Goal: Transaction & Acquisition: Obtain resource

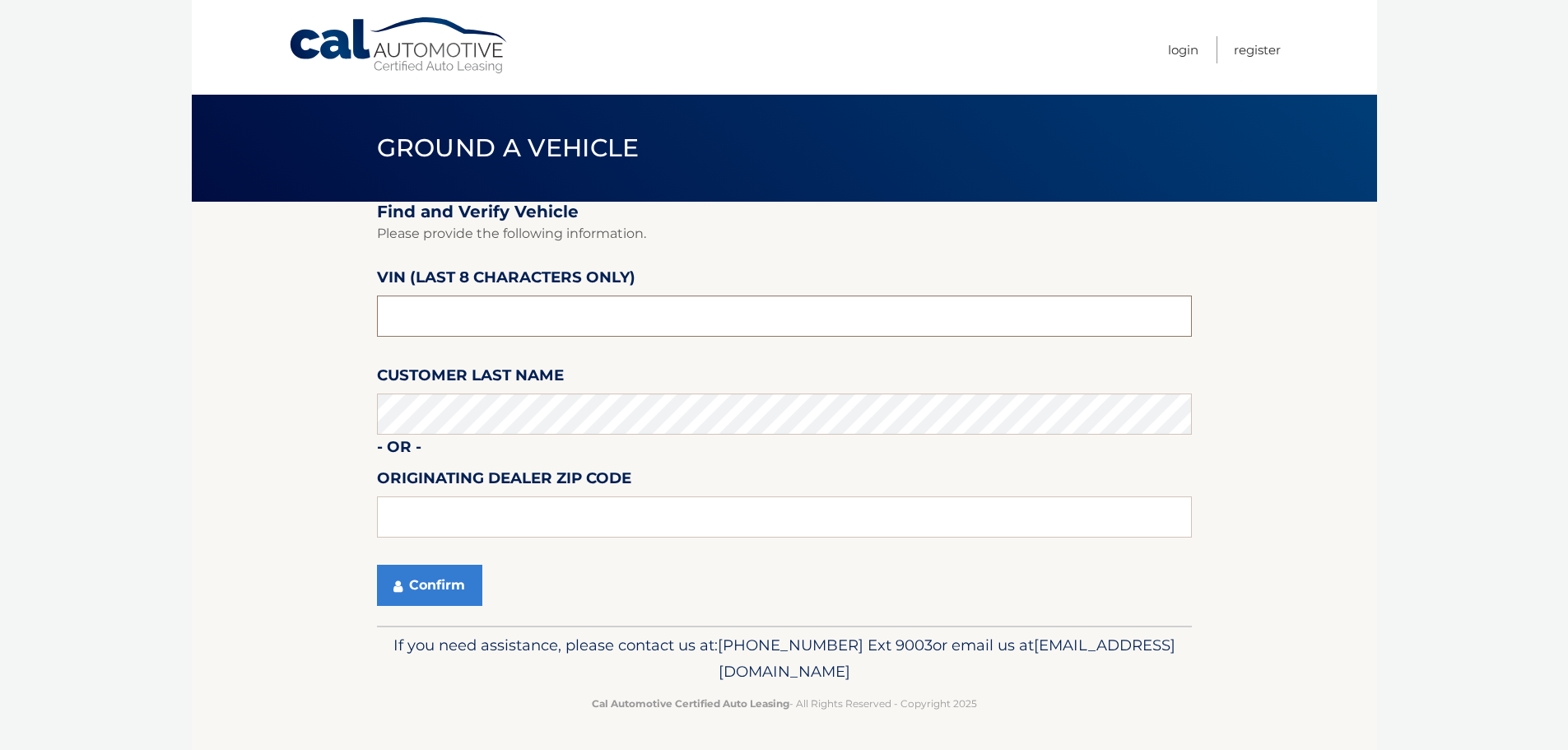
click at [494, 316] on input "text" at bounding box center [784, 315] width 815 height 41
click at [458, 336] on input "text" at bounding box center [784, 315] width 815 height 41
click at [432, 501] on input "text" at bounding box center [784, 517] width 815 height 41
click at [478, 316] on input "text" at bounding box center [784, 315] width 815 height 41
type input "x*******"
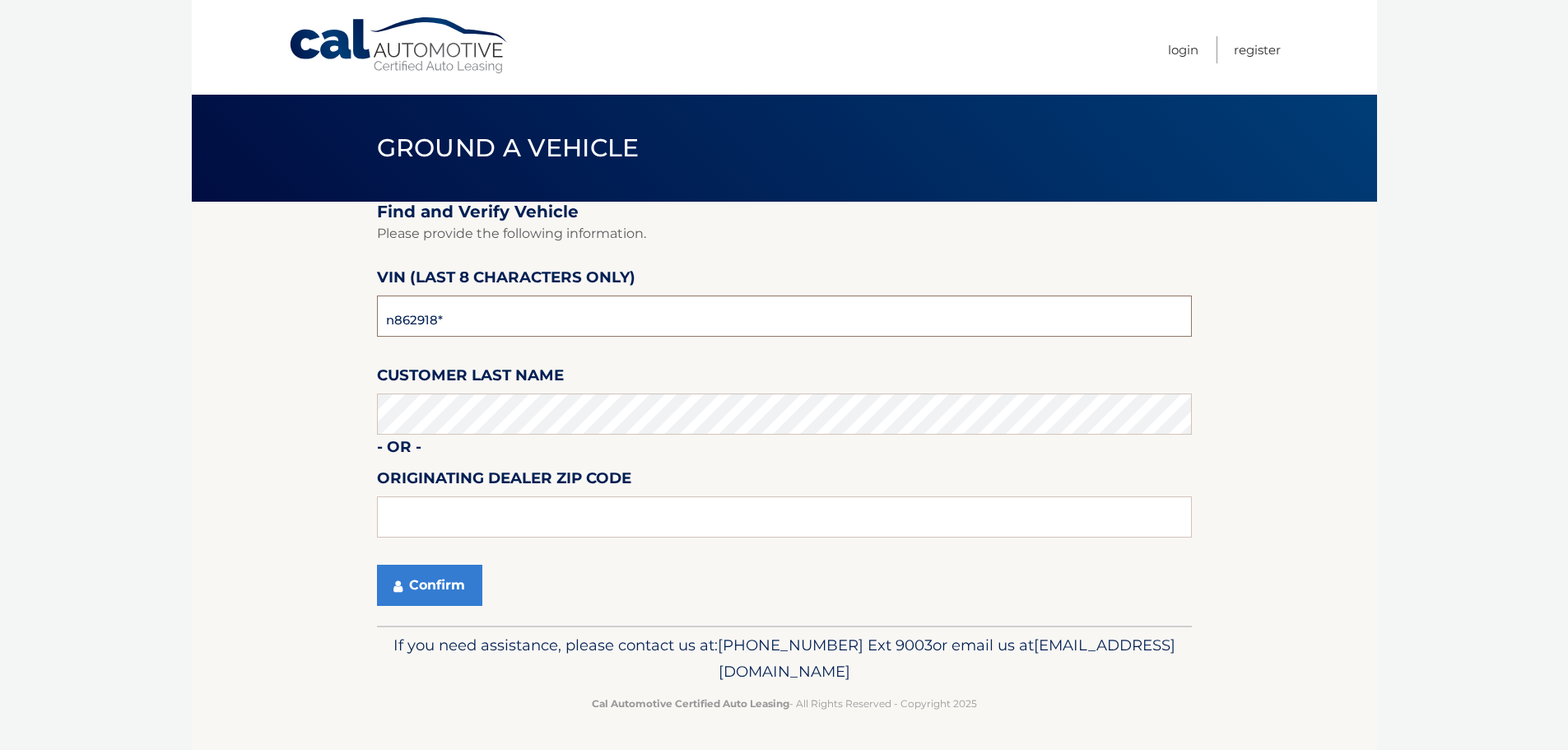
type input "n8629185"
click at [413, 583] on button "Confirm" at bounding box center [430, 584] width 106 height 41
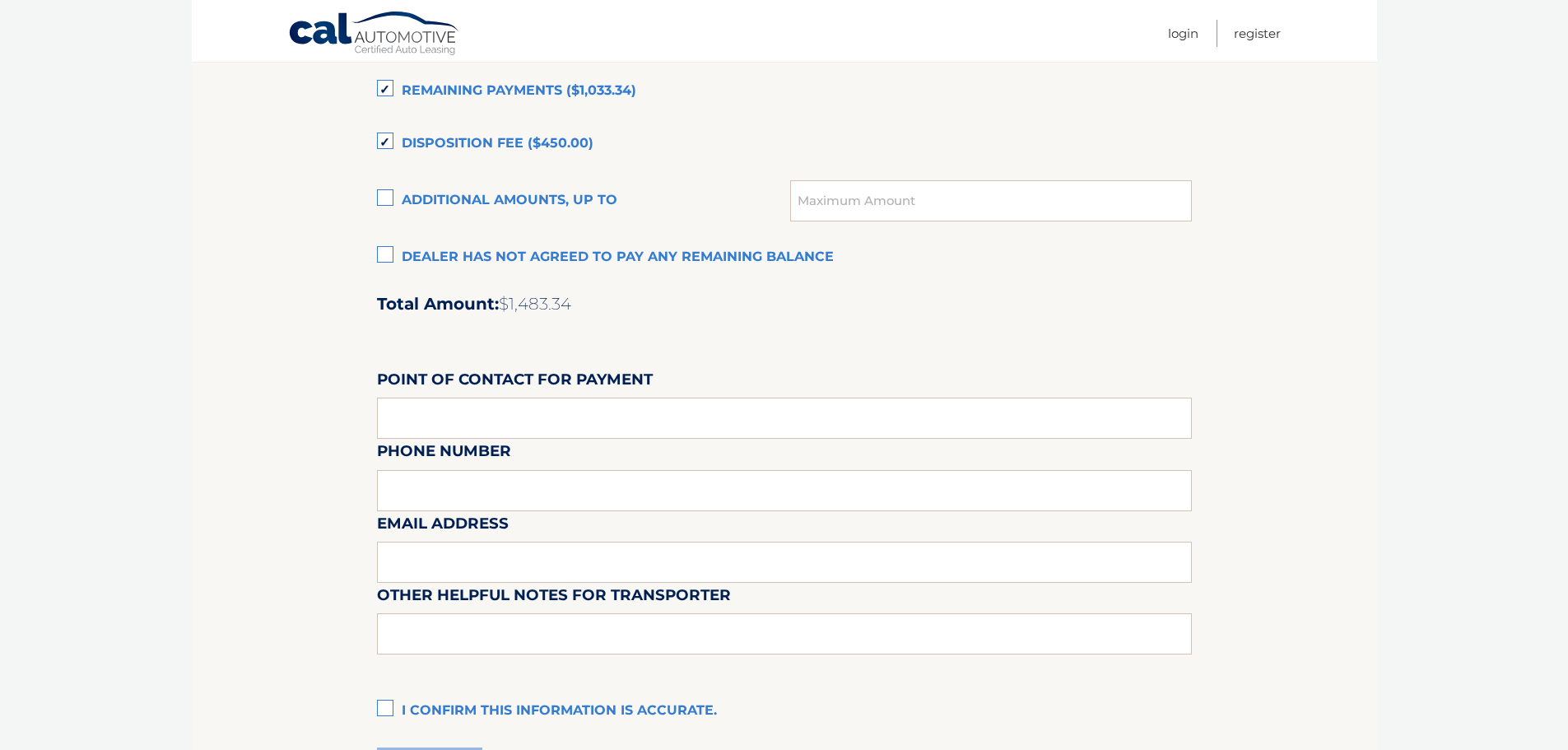
scroll to position [1134, 0]
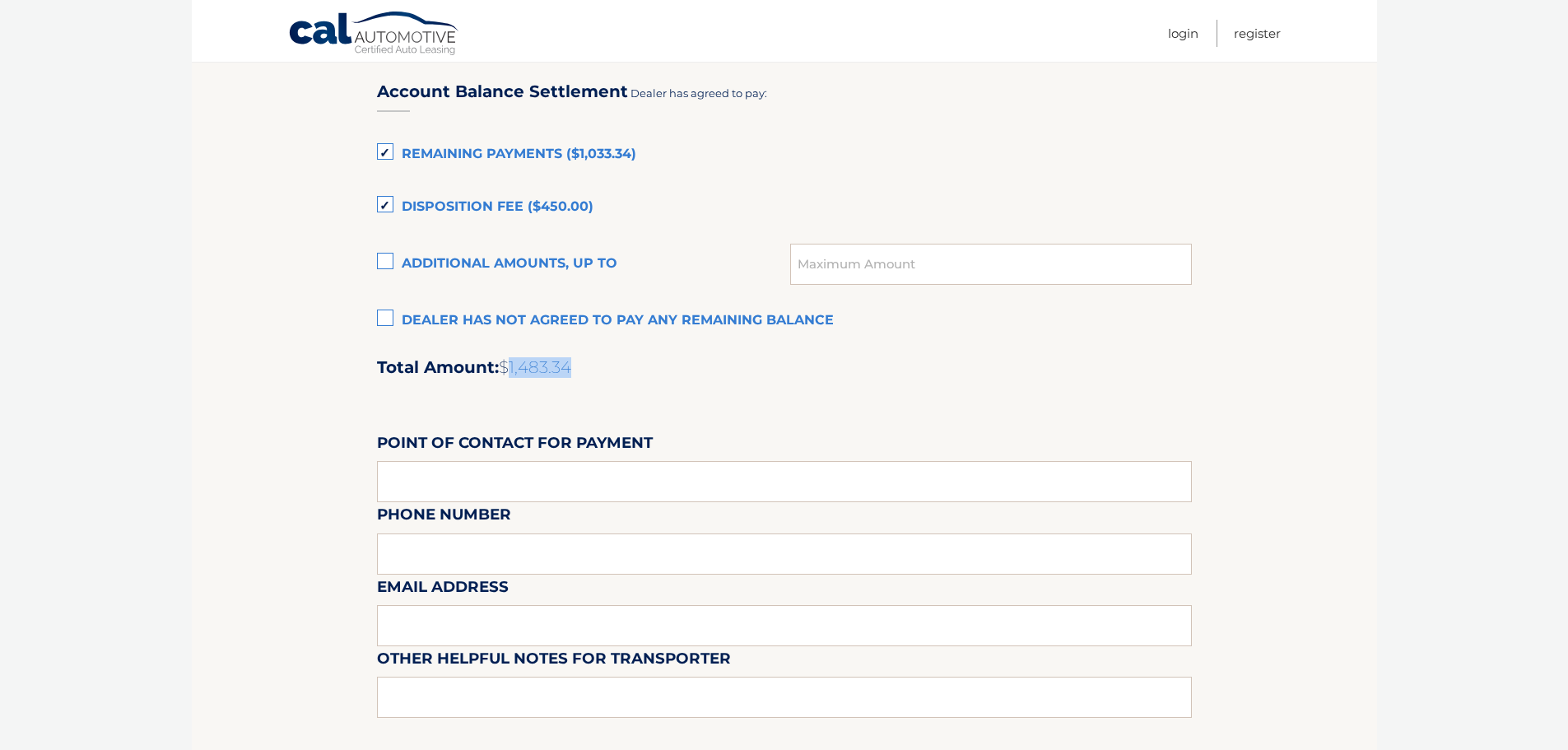
drag, startPoint x: 513, startPoint y: 369, endPoint x: 588, endPoint y: 370, distance: 75.0
click at [588, 370] on h2 "Total Amount: $1,483.34" at bounding box center [784, 367] width 815 height 21
click at [608, 380] on div "Account Balance Settlement Dealer has agreed to pay: Remaining Payments ($1,033…" at bounding box center [784, 426] width 815 height 730
click at [394, 203] on label "Disposition Fee ($450.00)" at bounding box center [784, 207] width 815 height 33
click at [0, 0] on input "Disposition Fee ($450.00)" at bounding box center [0, 0] width 0 height 0
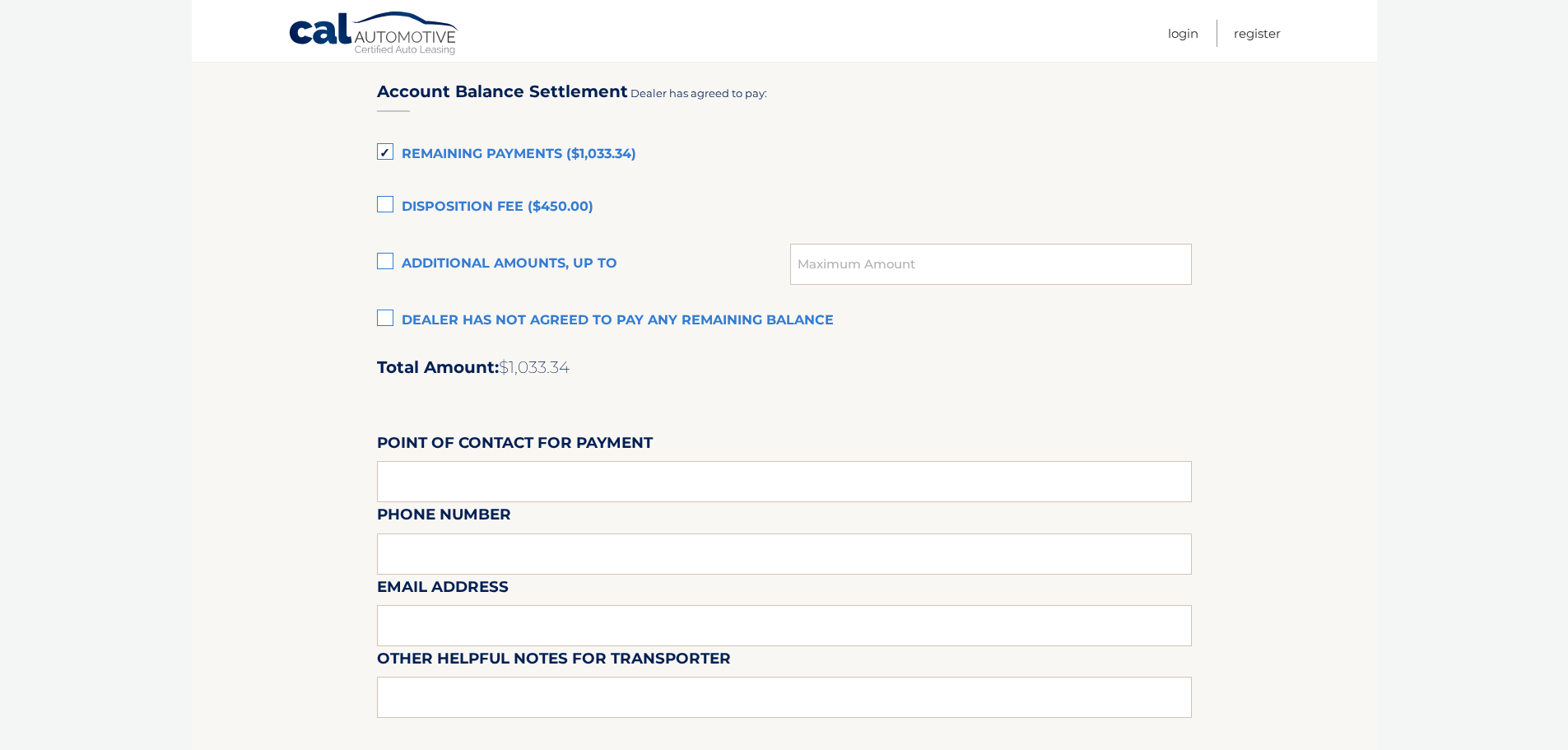
click at [394, 203] on label "Disposition Fee ($450.00)" at bounding box center [784, 207] width 815 height 33
click at [0, 0] on input "Disposition Fee ($450.00)" at bounding box center [0, 0] width 0 height 0
click at [384, 259] on label "Additional amounts, up to" at bounding box center [584, 263] width 414 height 33
click at [0, 0] on input "Additional amounts, up to" at bounding box center [0, 0] width 0 height 0
click at [384, 260] on label "Additional amounts, up to" at bounding box center [584, 263] width 414 height 33
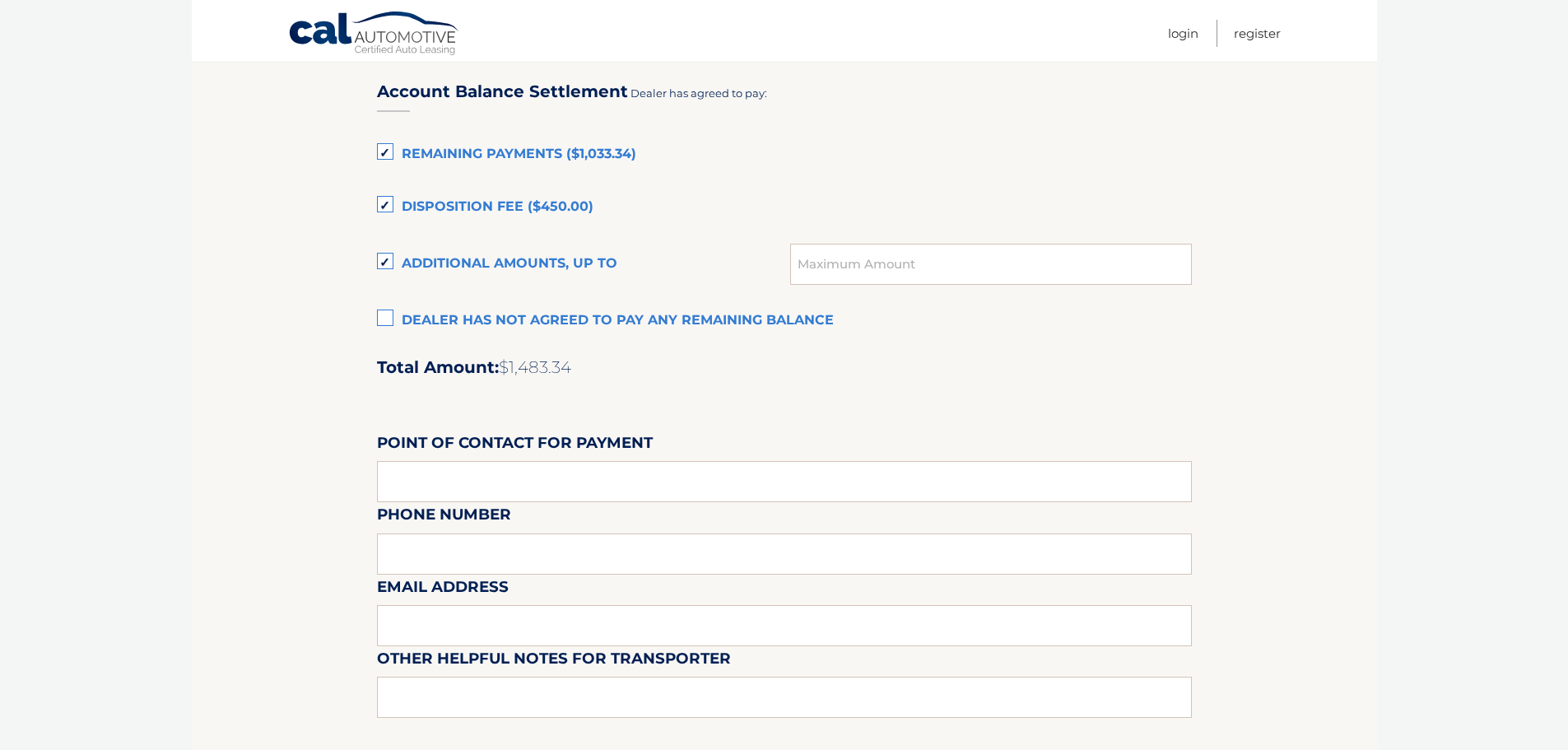
click at [0, 0] on input "Additional amounts, up to" at bounding box center [0, 0] width 0 height 0
click at [389, 313] on label "Dealer has not agreed to pay any remaining balance" at bounding box center [784, 320] width 815 height 33
click at [0, 0] on input "Dealer has not agreed to pay any remaining balance" at bounding box center [0, 0] width 0 height 0
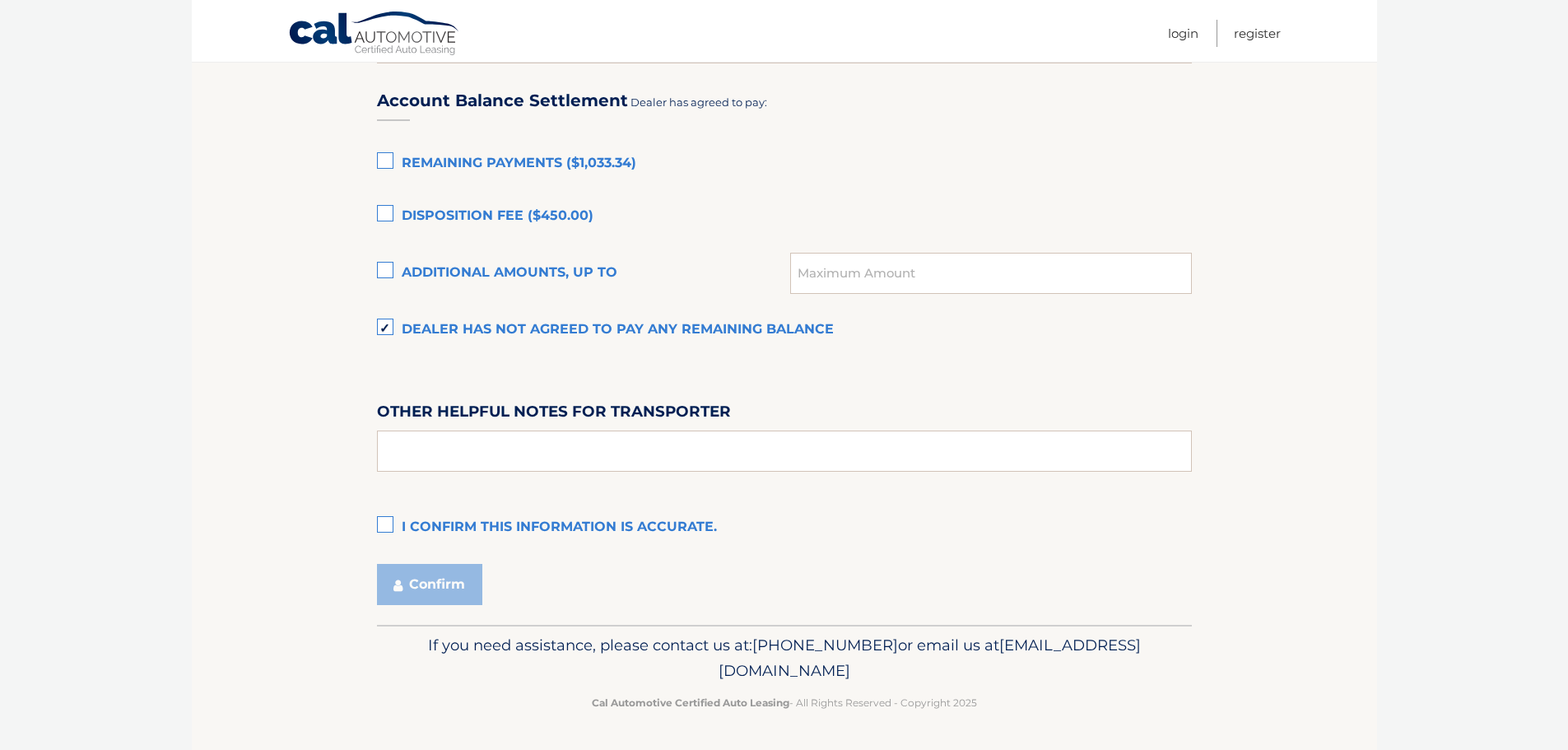
click at [388, 321] on label "Dealer has not agreed to pay any remaining balance" at bounding box center [784, 329] width 815 height 33
click at [0, 0] on input "Dealer has not agreed to pay any remaining balance" at bounding box center [0, 0] width 0 height 0
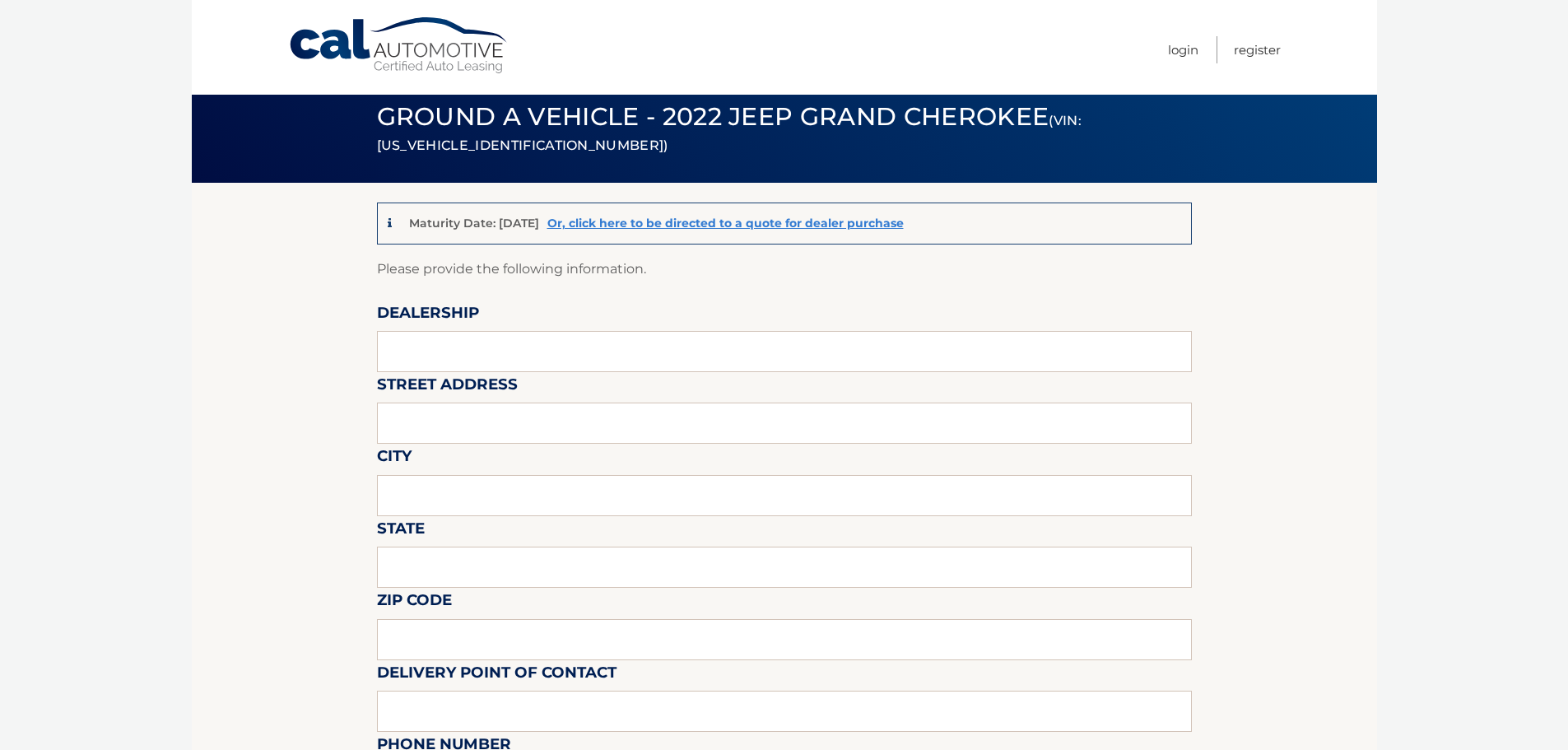
scroll to position [0, 0]
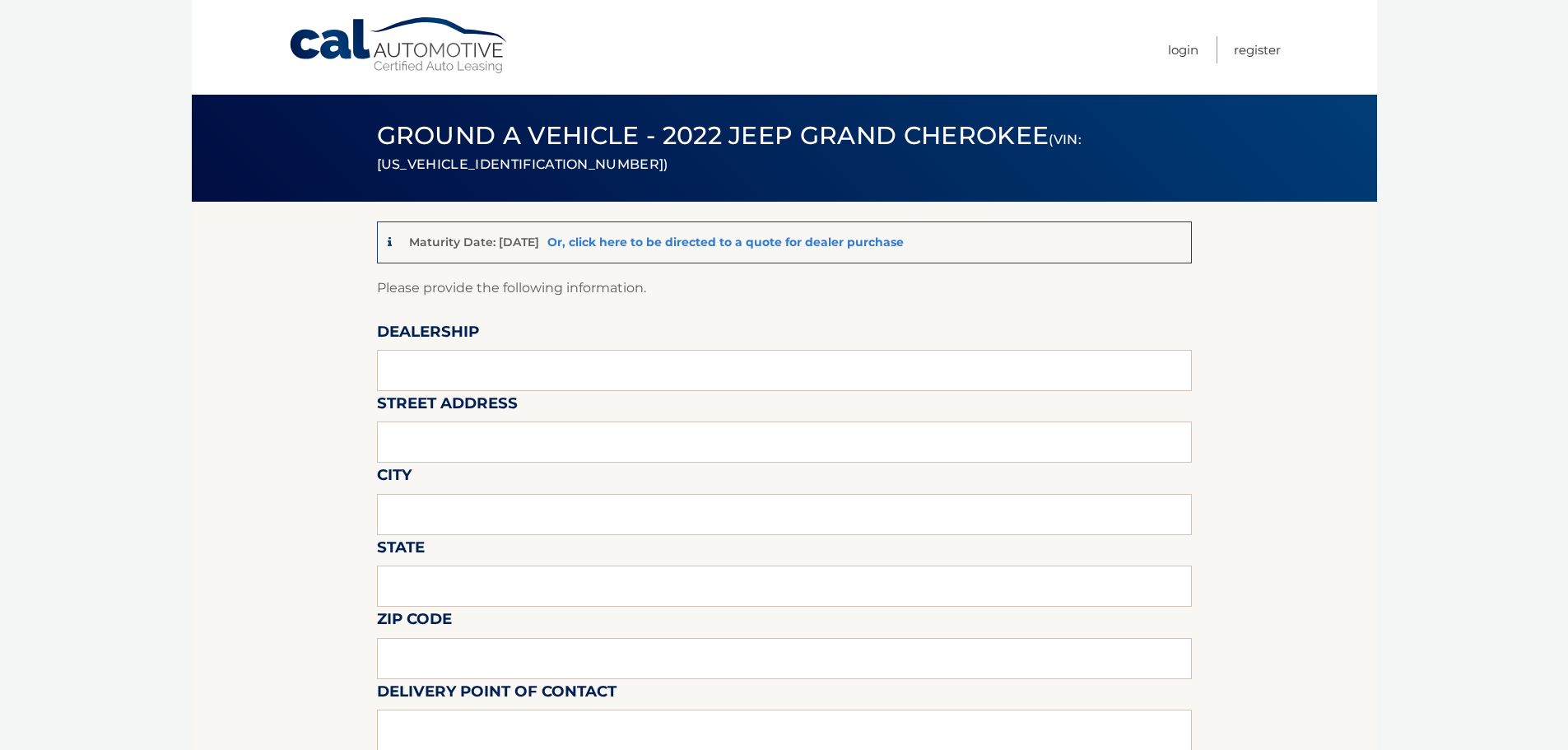
click at [770, 244] on link "Or, click here to be directed to a quote for dealer purchase" at bounding box center [725, 241] width 356 height 15
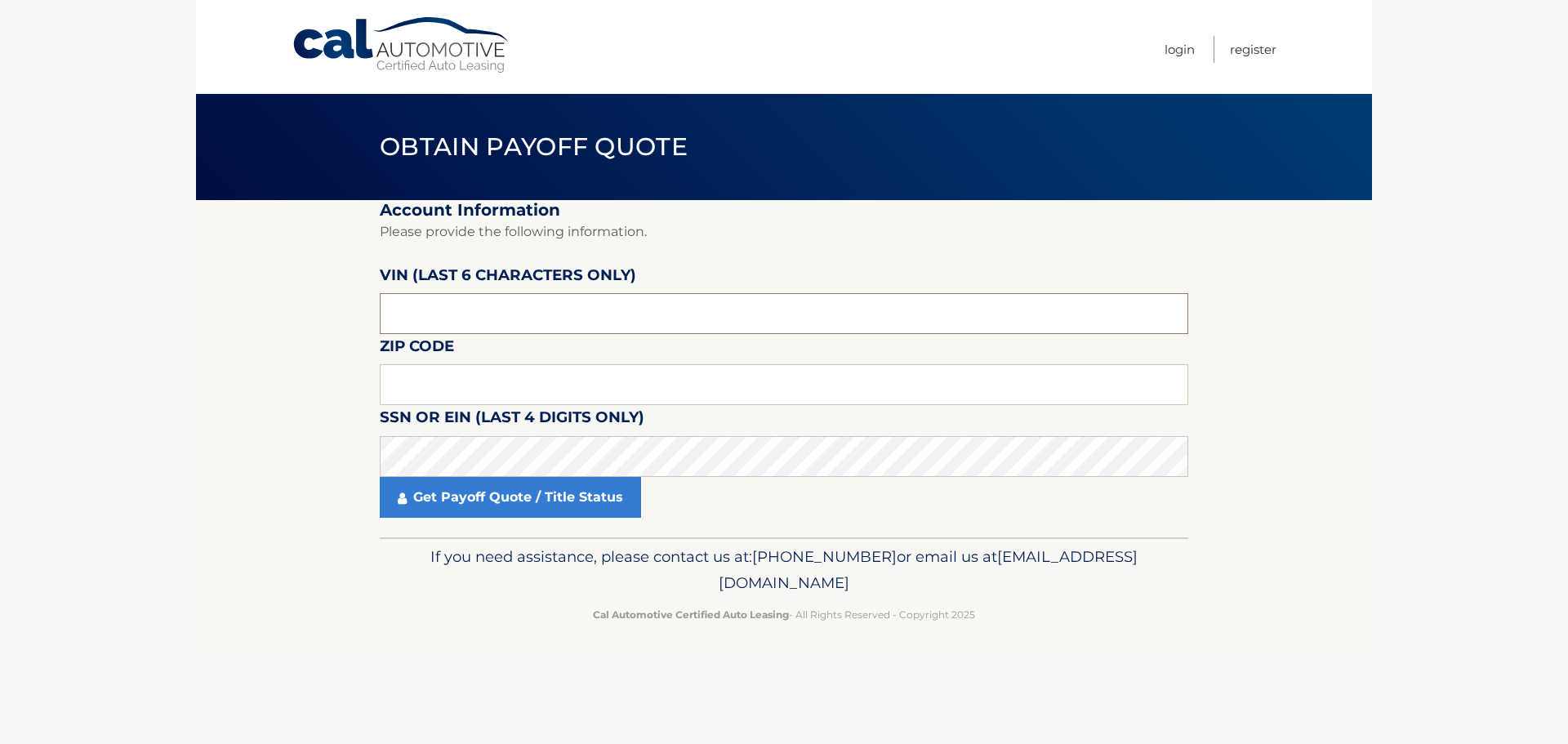
click at [620, 326] on input "text" at bounding box center [784, 313] width 808 height 41
type input "629185"
type input "14218"
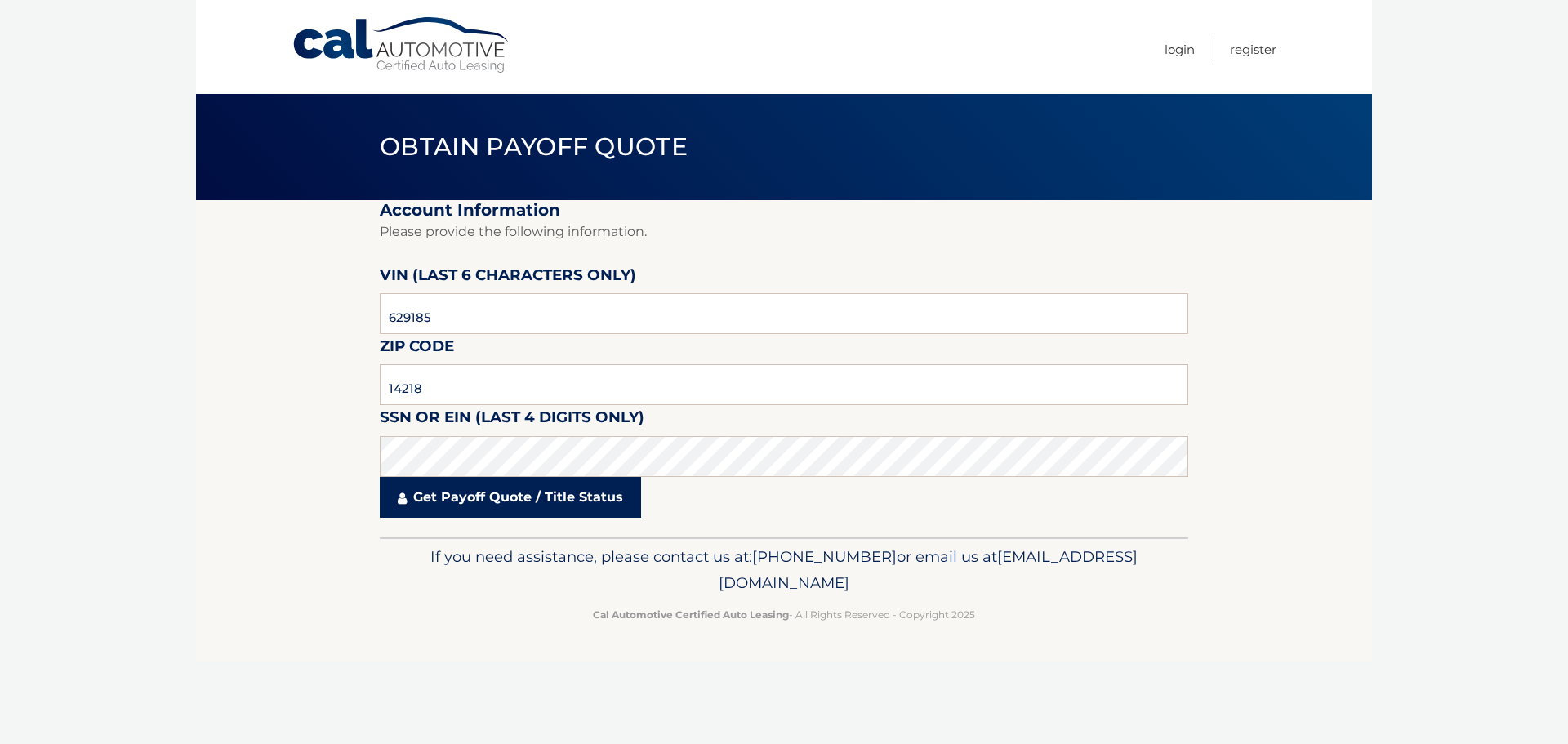
click at [521, 488] on link "Get Payoff Quote / Title Status" at bounding box center [510, 497] width 261 height 41
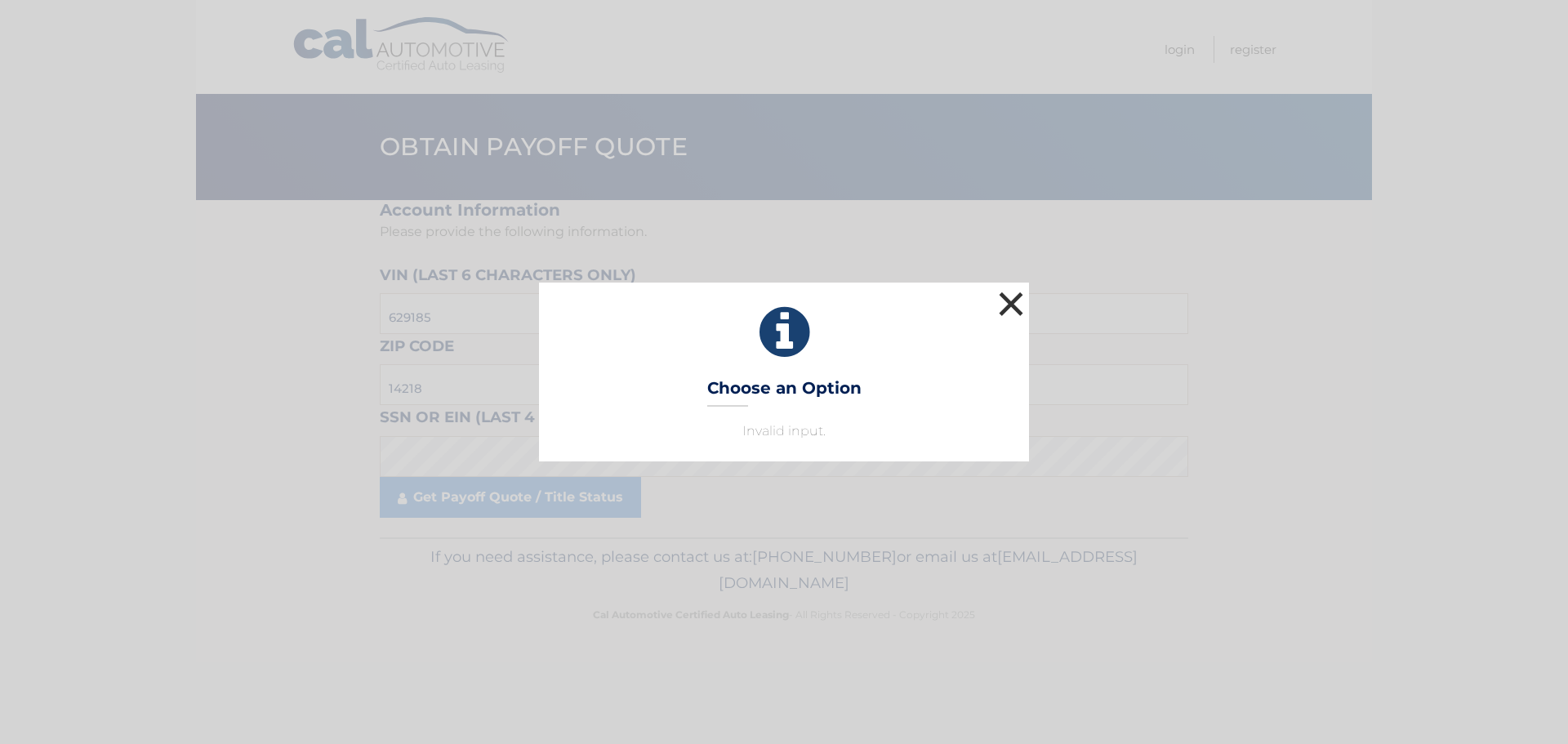
click at [1017, 303] on button "×" at bounding box center [1010, 304] width 33 height 33
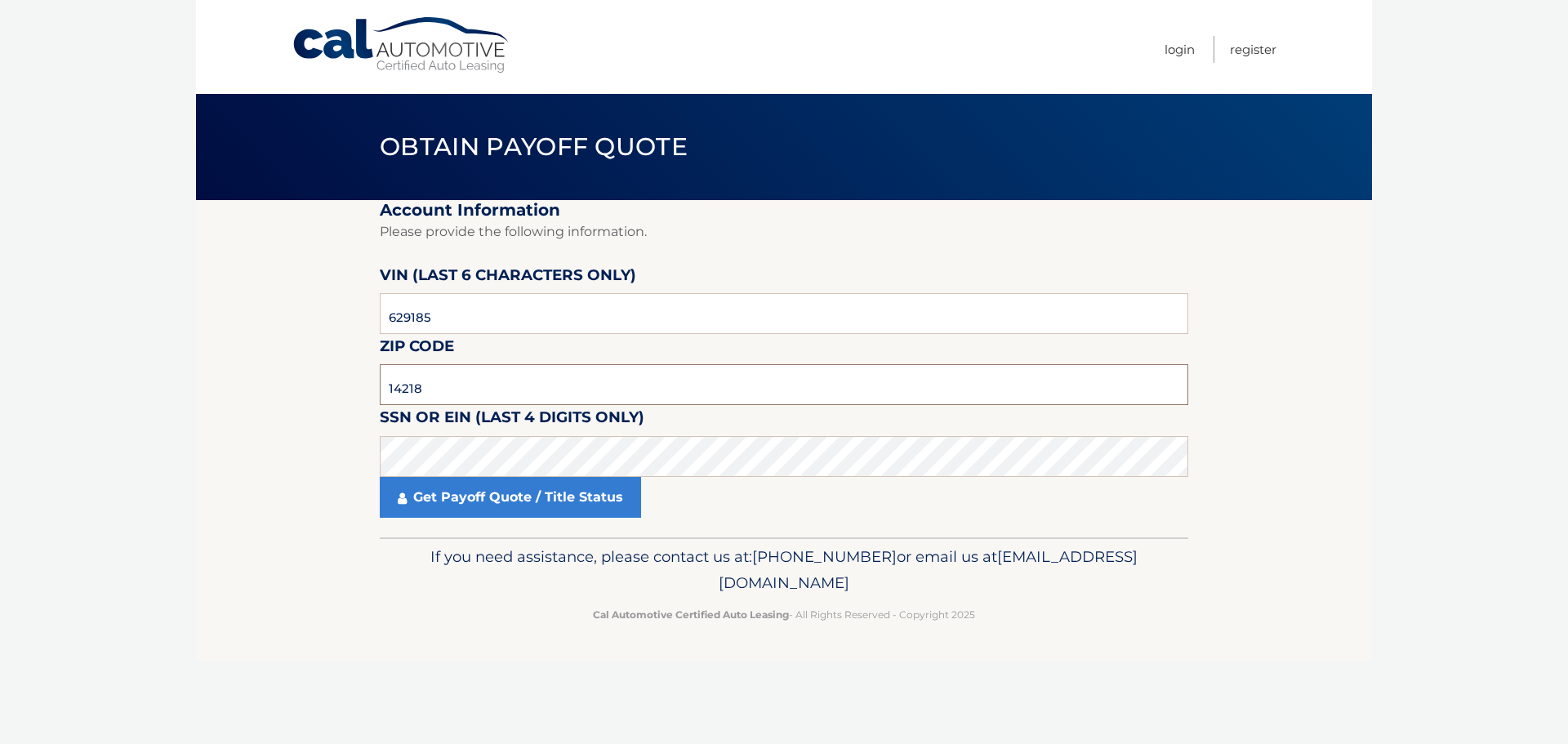
drag, startPoint x: 437, startPoint y: 386, endPoint x: 156, endPoint y: 369, distance: 281.5
click at [156, 369] on body "Cal Automotive Menu Login Register Obtain Payoff Quote" at bounding box center [784, 372] width 1568 height 744
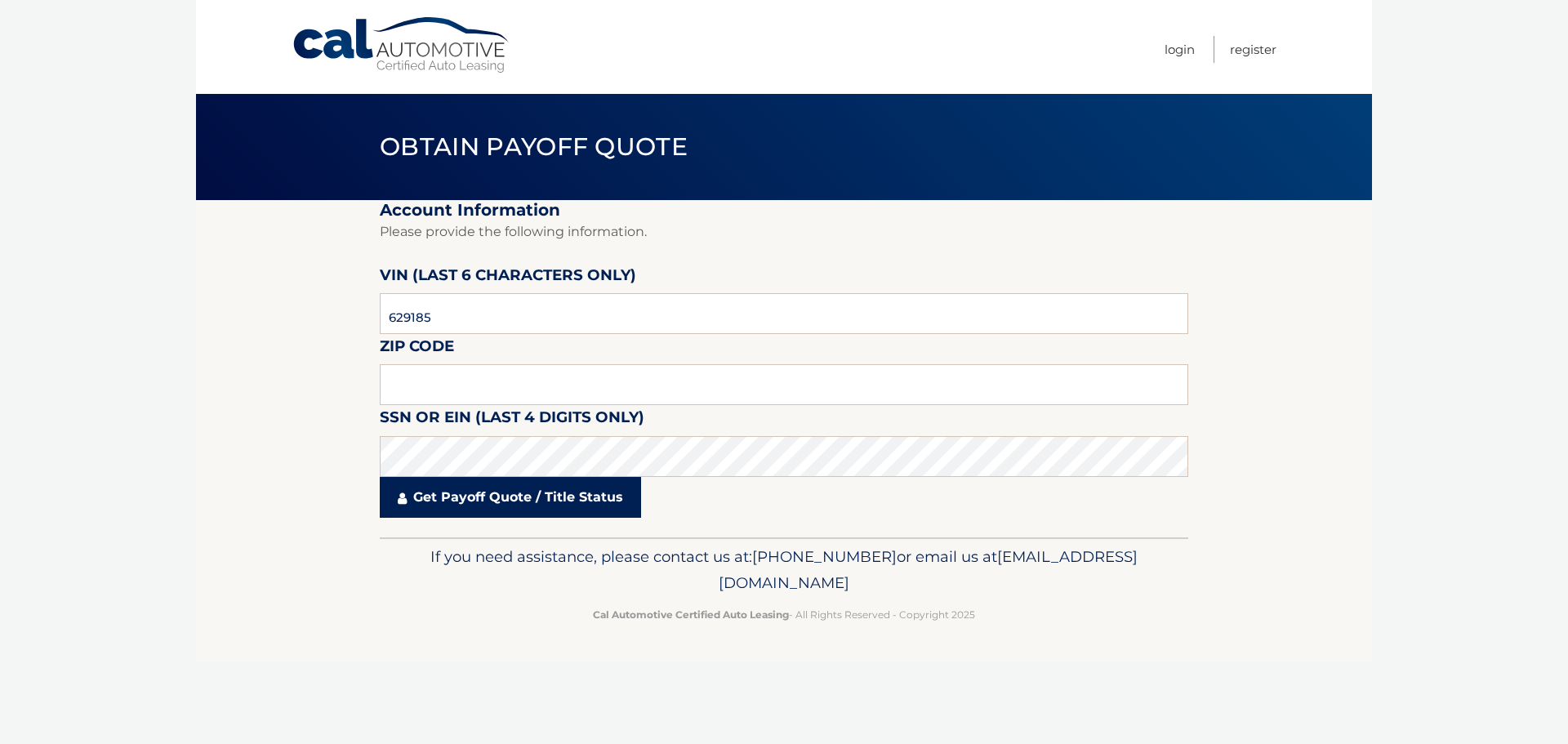
click at [527, 501] on link "Get Payoff Quote / Title Status" at bounding box center [510, 497] width 261 height 41
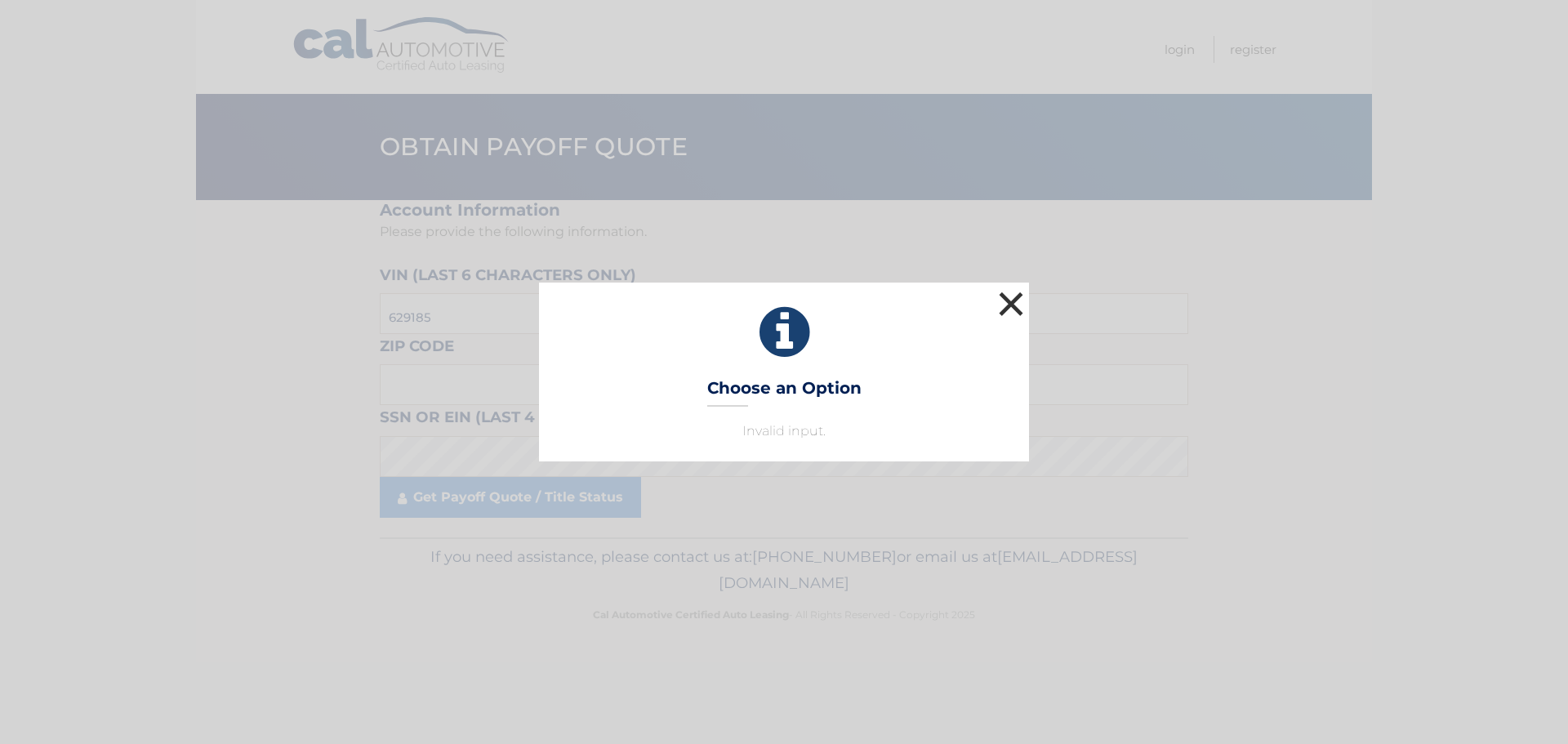
click at [1013, 297] on button "×" at bounding box center [1010, 304] width 33 height 33
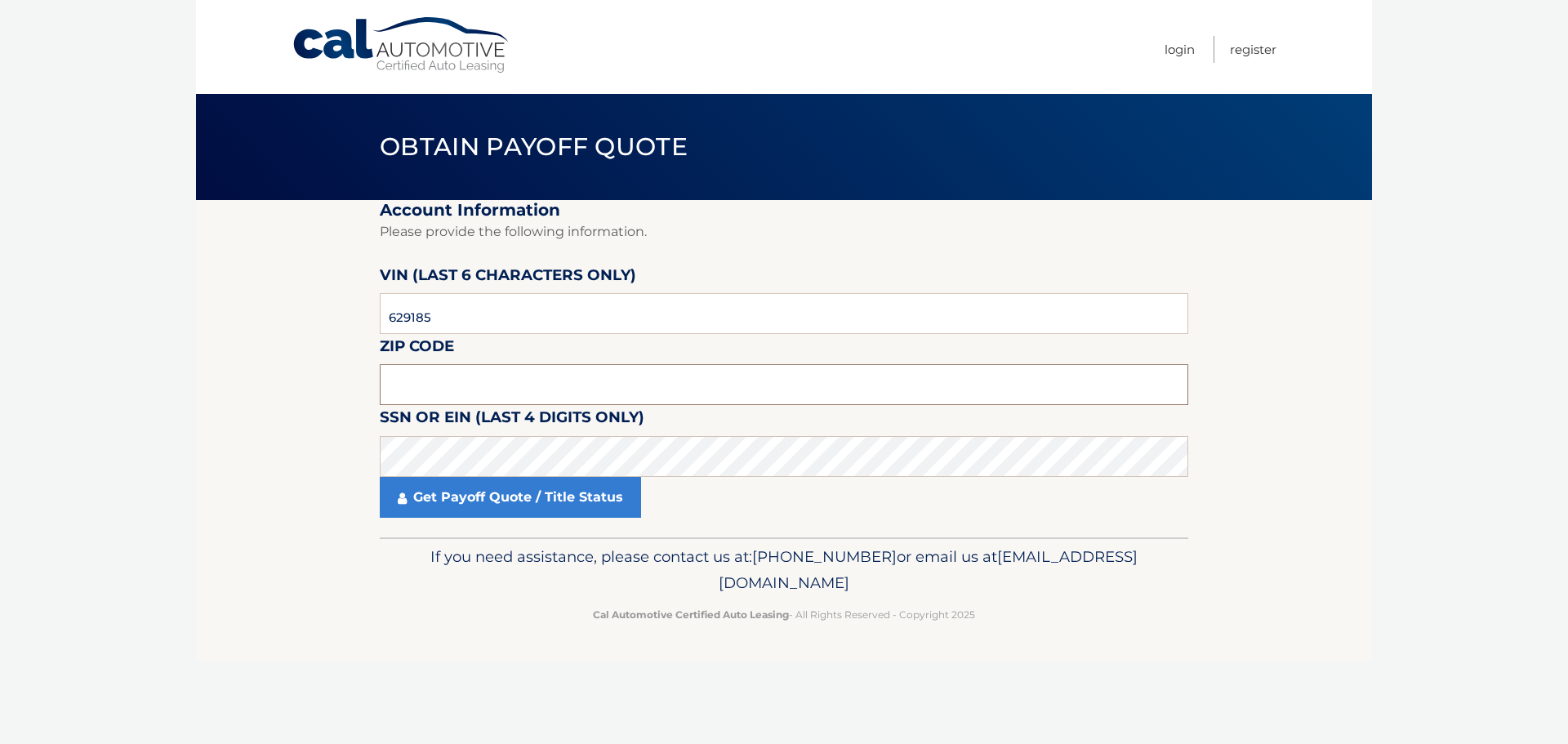
click at [437, 379] on input "text" at bounding box center [784, 384] width 808 height 41
type input "14218"
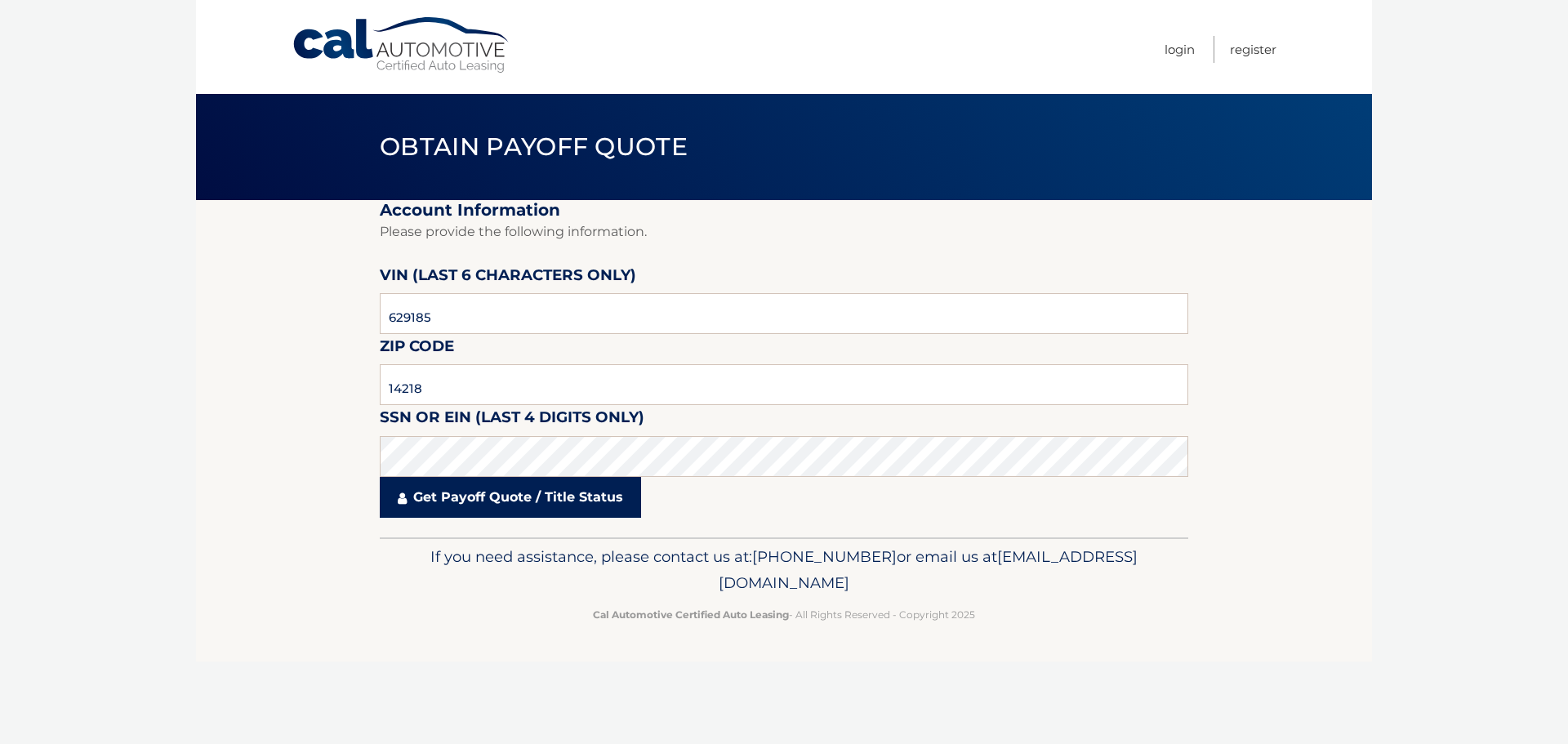
click at [504, 509] on link "Get Payoff Quote / Title Status" at bounding box center [510, 497] width 261 height 41
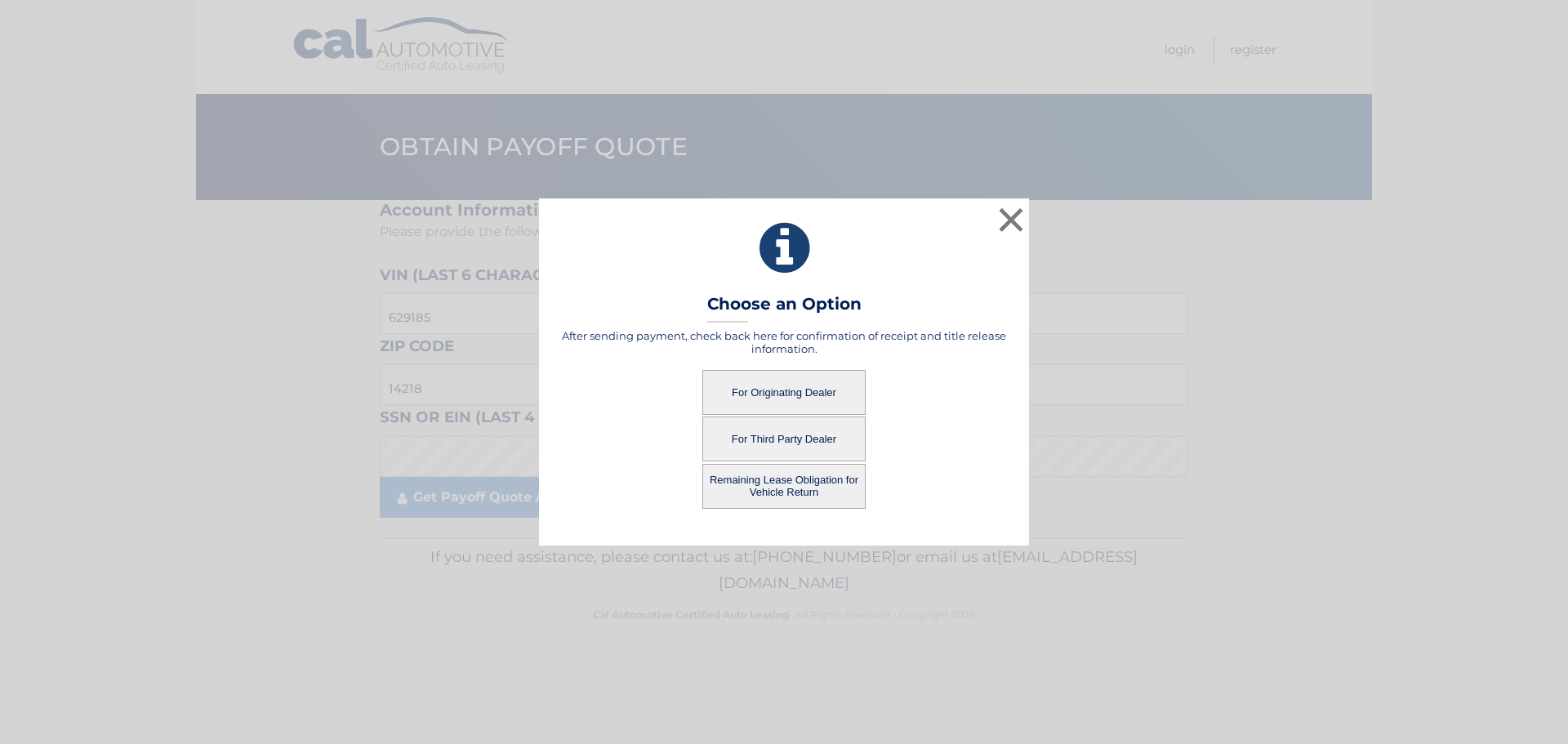
click at [810, 446] on button "For Third Party Dealer" at bounding box center [784, 438] width 163 height 45
click at [780, 439] on button "For Third Party Dealer" at bounding box center [784, 438] width 163 height 45
click at [751, 423] on button "For Third Party Dealer" at bounding box center [784, 438] width 163 height 45
click at [764, 436] on button "For Third Party Dealer" at bounding box center [784, 438] width 163 height 45
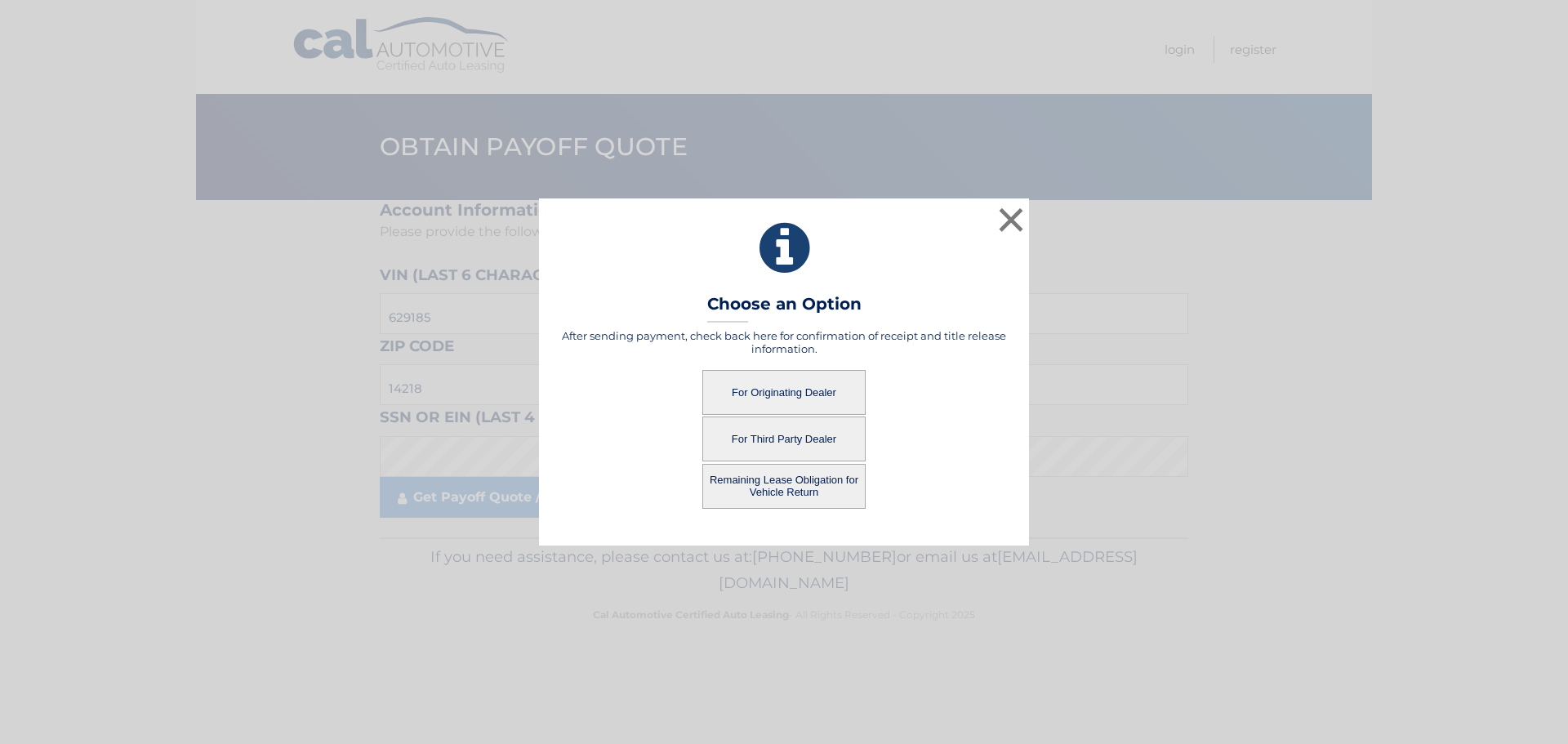
click at [764, 436] on button "For Third Party Dealer" at bounding box center [784, 438] width 163 height 45
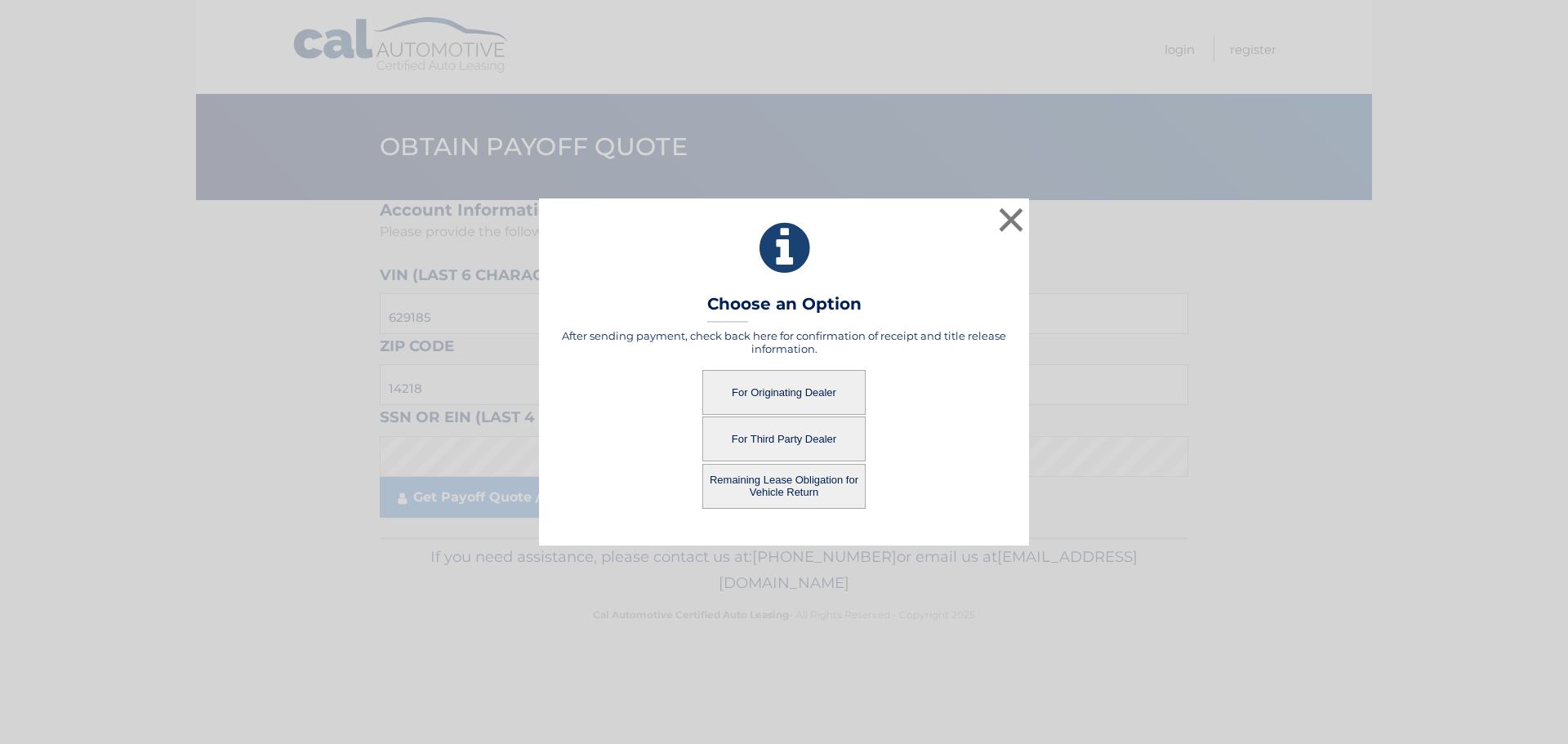
click at [764, 436] on button "For Third Party Dealer" at bounding box center [784, 438] width 163 height 45
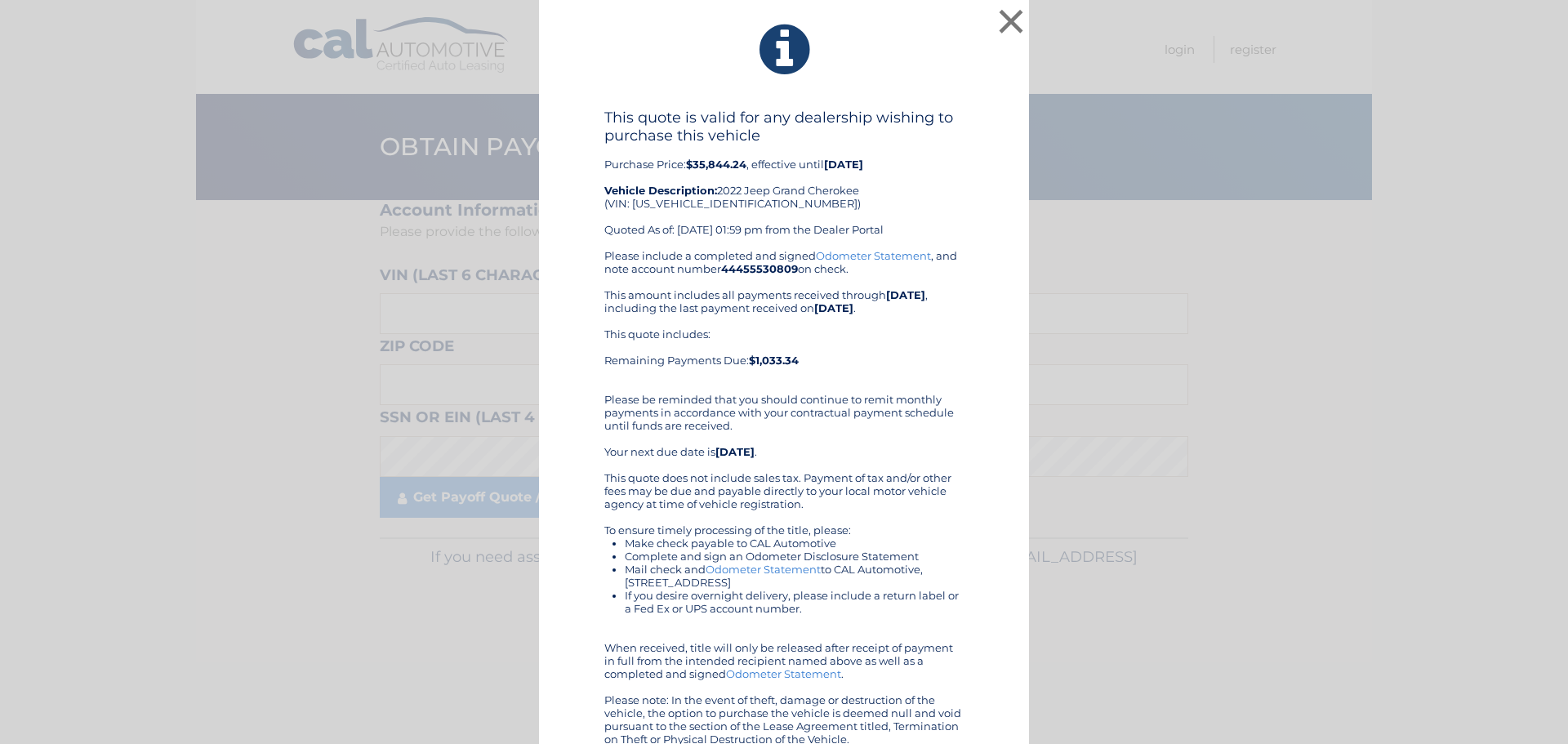
drag, startPoint x: 633, startPoint y: 167, endPoint x: 730, endPoint y: 199, distance: 102.1
click at [811, 169] on div "This quote is valid for any dealership wishing to purchase this vehicle Purchas…" at bounding box center [784, 179] width 359 height 140
drag, startPoint x: 727, startPoint y: 215, endPoint x: 713, endPoint y: 216, distance: 14.0
click at [727, 216] on div "This quote is valid for any dealership wishing to purchase this vehicle Purchas…" at bounding box center [784, 179] width 359 height 140
drag, startPoint x: 651, startPoint y: 119, endPoint x: 868, endPoint y: 124, distance: 217.1
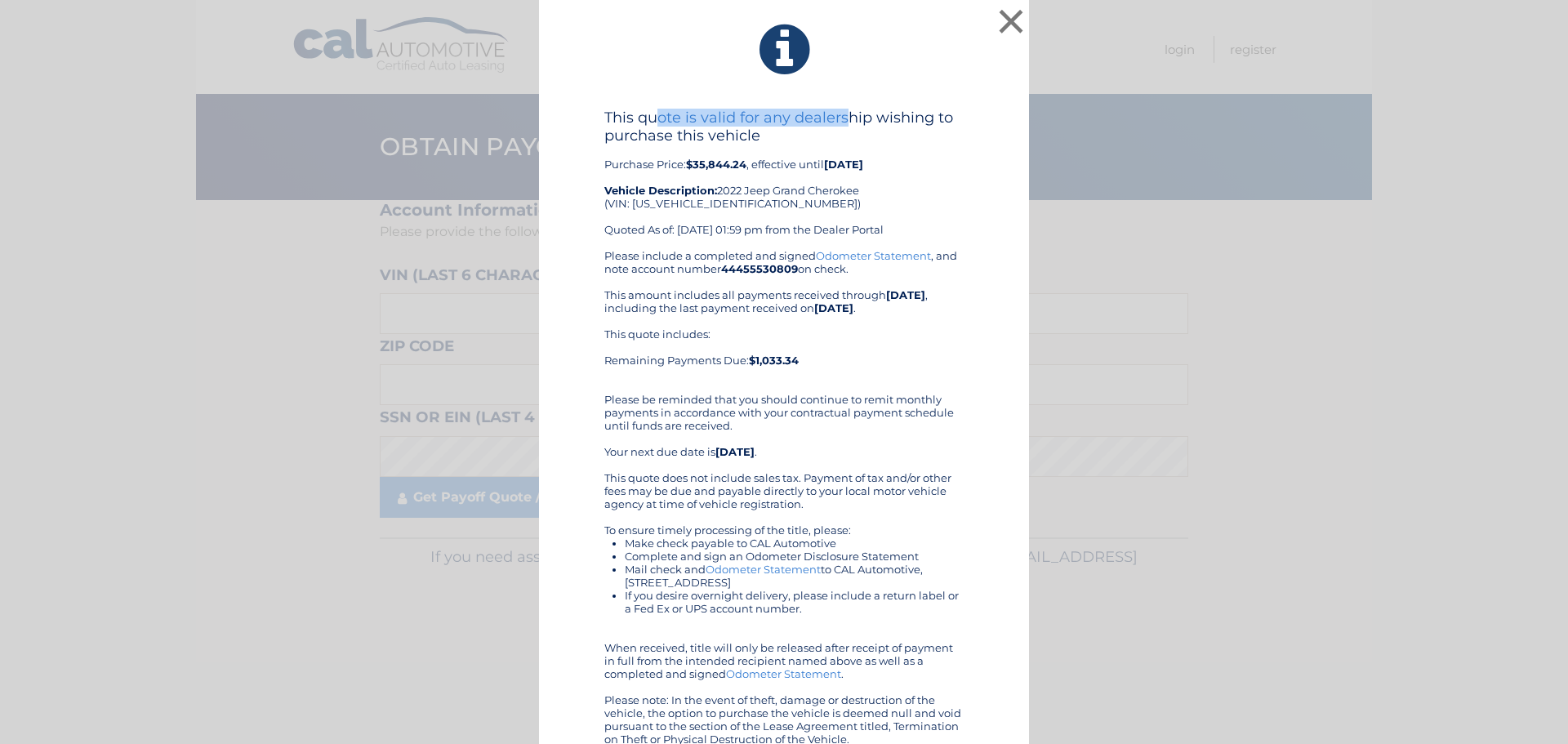
click at [864, 123] on h4 "This quote is valid for any dealership wishing to purchase this vehicle" at bounding box center [784, 127] width 359 height 36
click at [912, 152] on div "This quote is valid for any dealership wishing to purchase this vehicle Purchas…" at bounding box center [784, 179] width 359 height 140
click at [999, 22] on button "×" at bounding box center [1010, 21] width 33 height 33
